Goal: Information Seeking & Learning: Learn about a topic

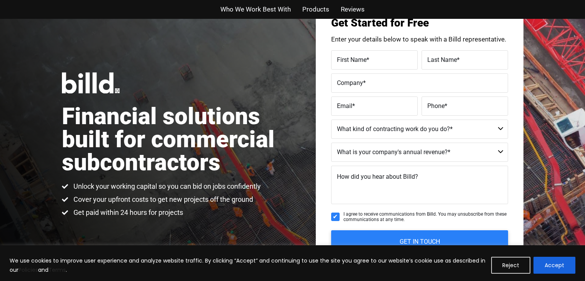
scroll to position [115, 0]
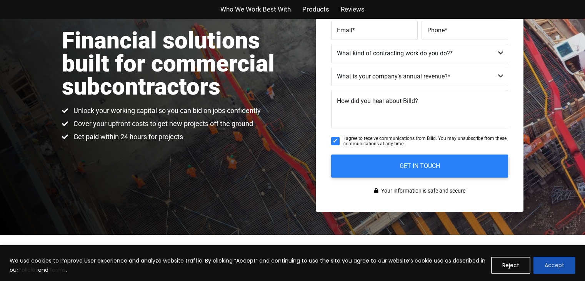
click at [560, 266] on button "Accept" at bounding box center [555, 265] width 42 height 17
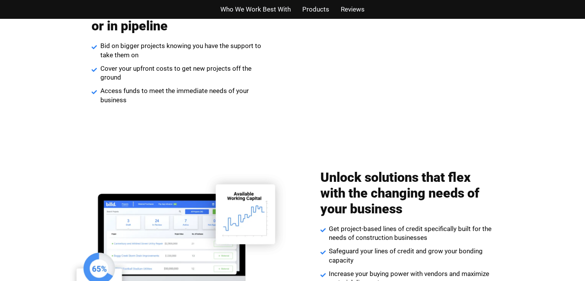
scroll to position [1077, 0]
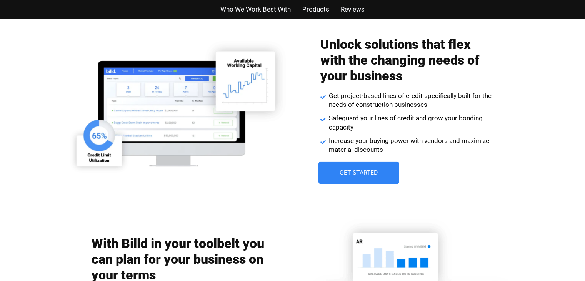
click at [373, 174] on span "Get Started" at bounding box center [359, 173] width 38 height 6
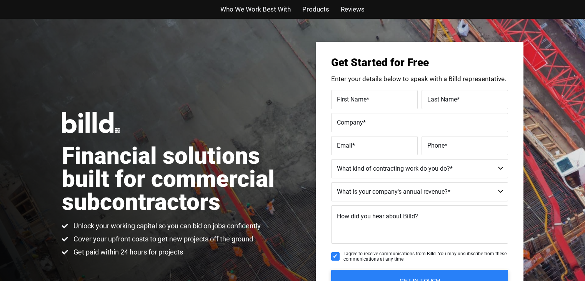
click at [334, 258] on input "I agree to receive communications from Billd. You may unsubscribe from these co…" at bounding box center [335, 256] width 8 height 8
checkbox input "false"
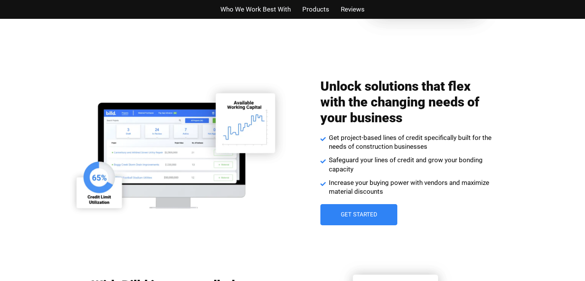
scroll to position [1077, 0]
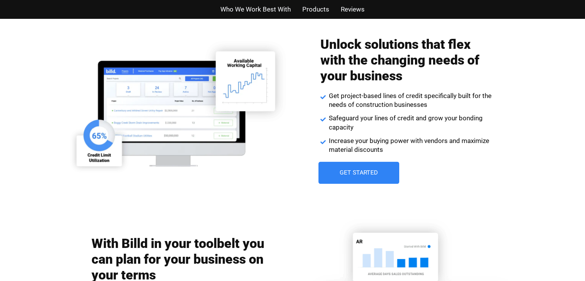
click at [335, 168] on link "Get Started" at bounding box center [359, 173] width 81 height 22
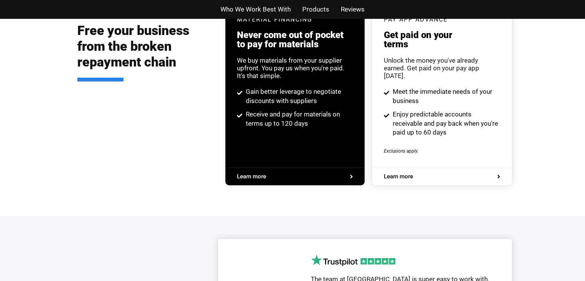
scroll to position [1500, 0]
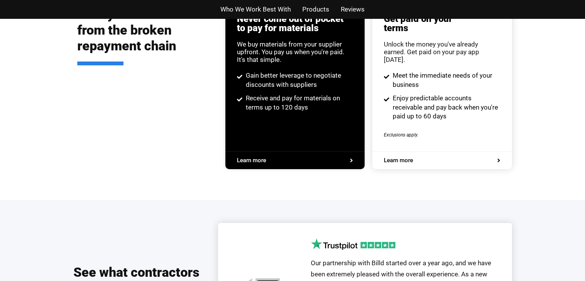
click at [279, 158] on span "Learn more" at bounding box center [295, 161] width 116 height 6
